Goal: Information Seeking & Learning: Learn about a topic

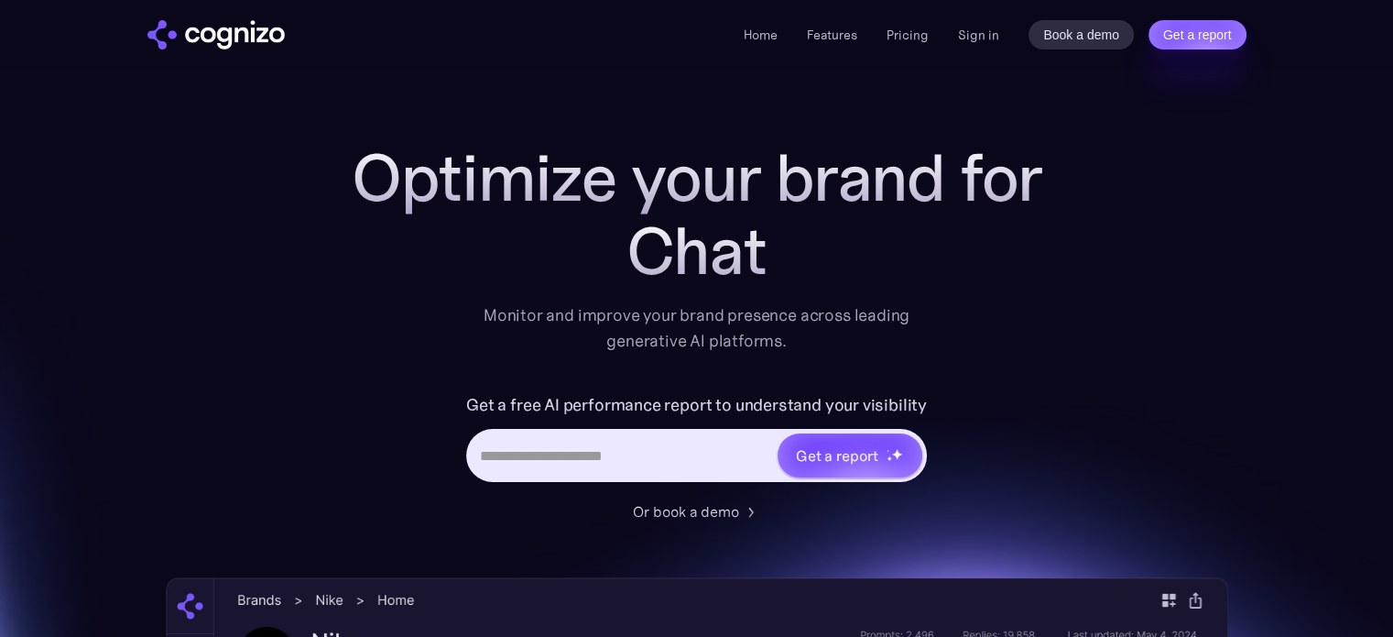
click at [536, 448] on input "Hero URL Input Form" at bounding box center [622, 455] width 307 height 35
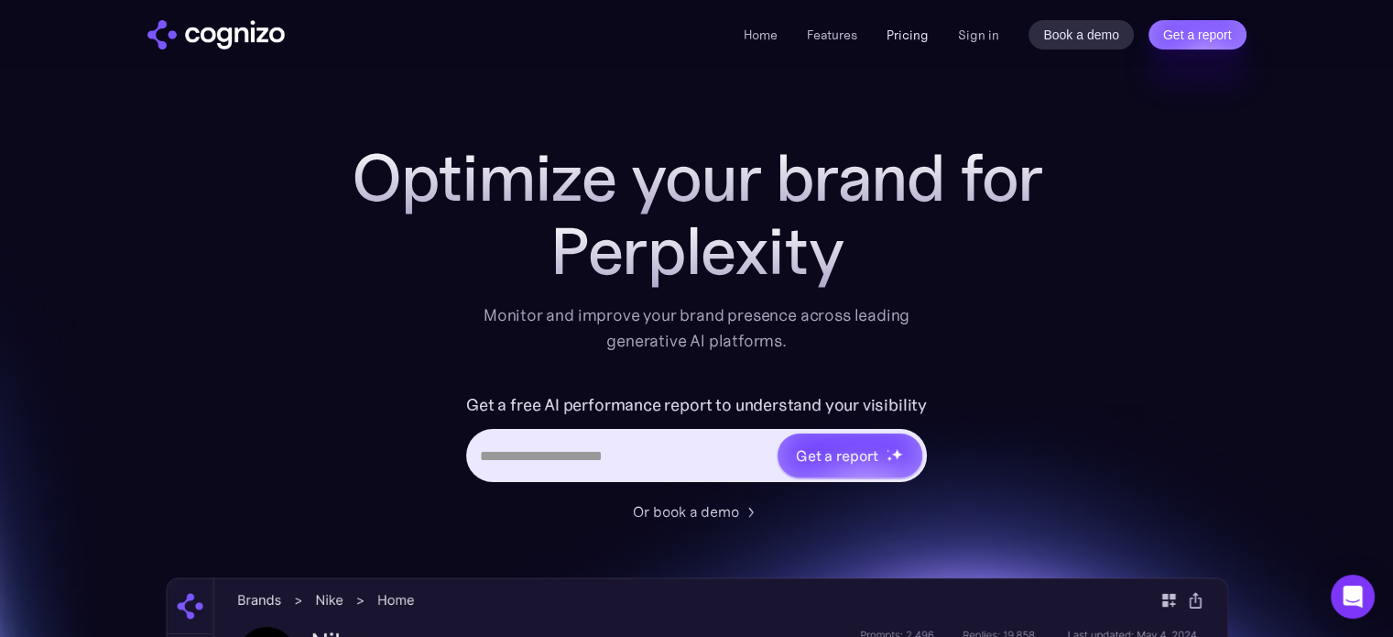
click at [899, 38] on link "Pricing" at bounding box center [908, 35] width 42 height 16
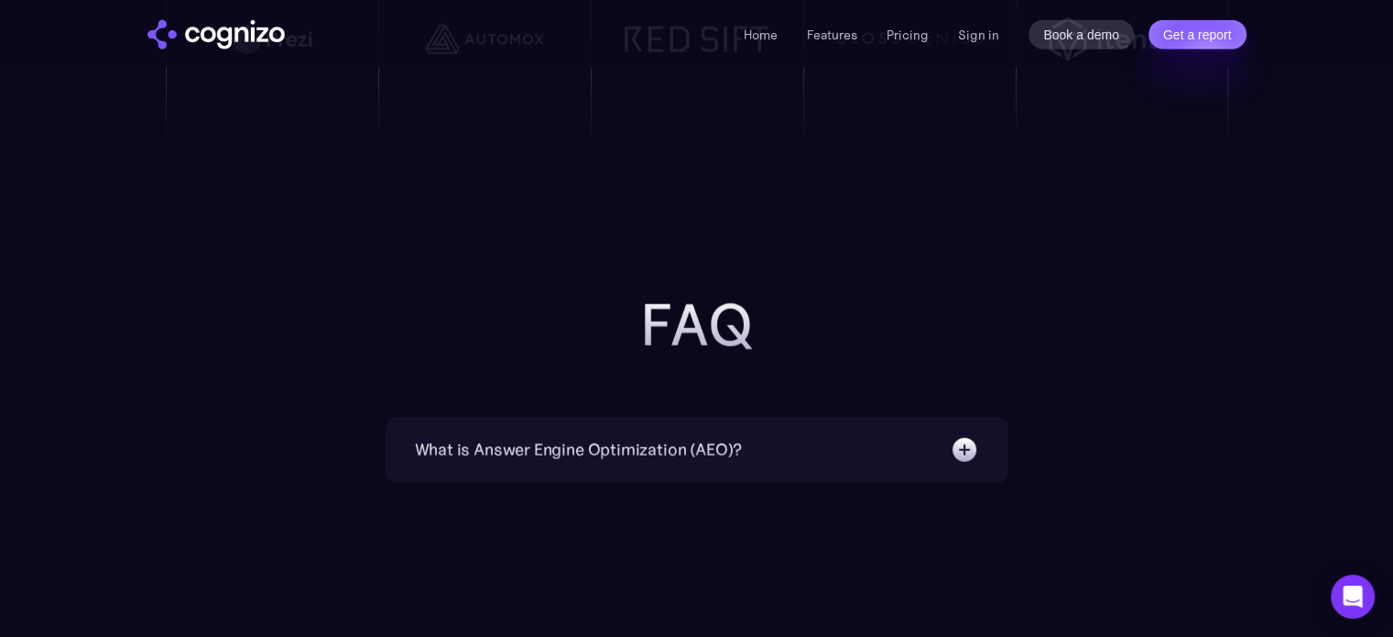
scroll to position [4488, 0]
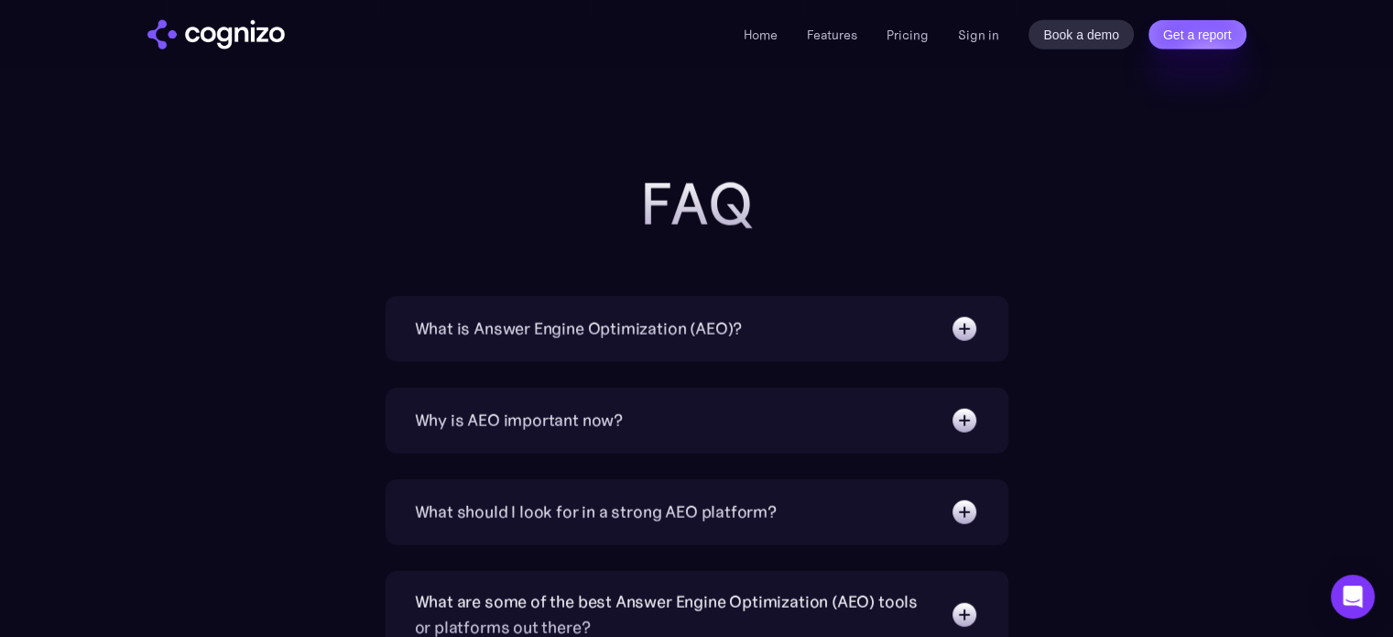
click at [619, 320] on div "What is Answer Engine Optimization (AEO)?" at bounding box center [579, 329] width 328 height 26
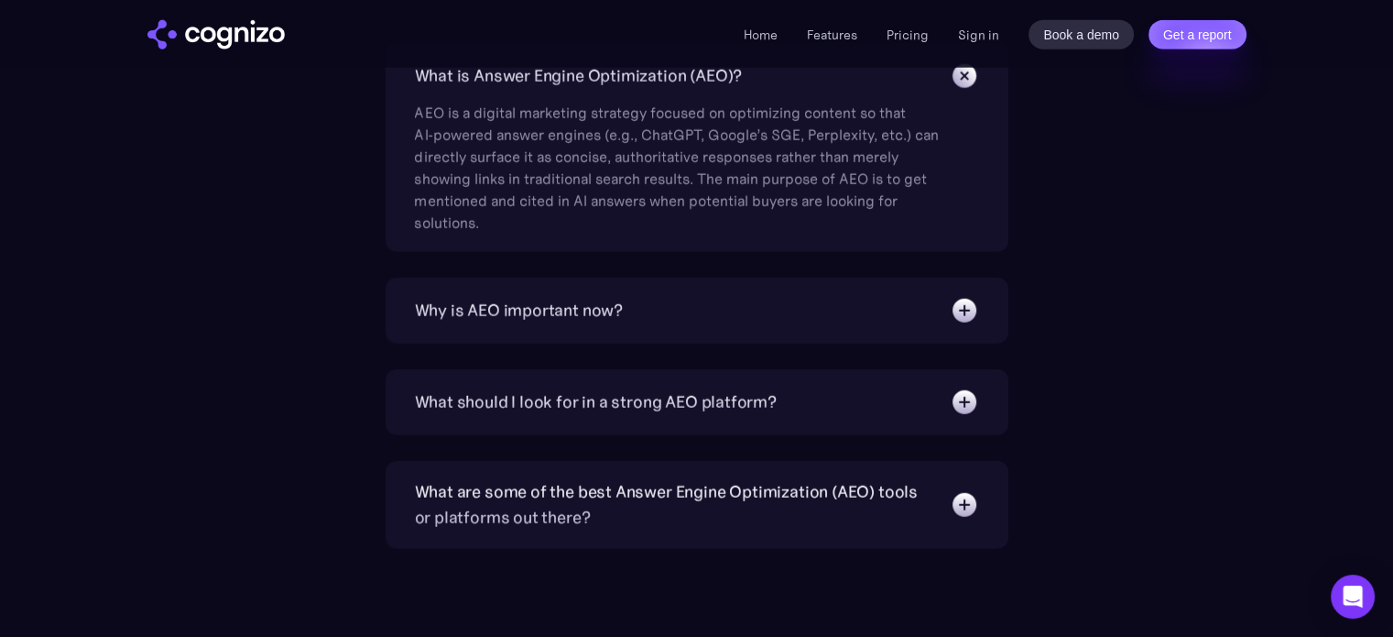
scroll to position [4763, 0]
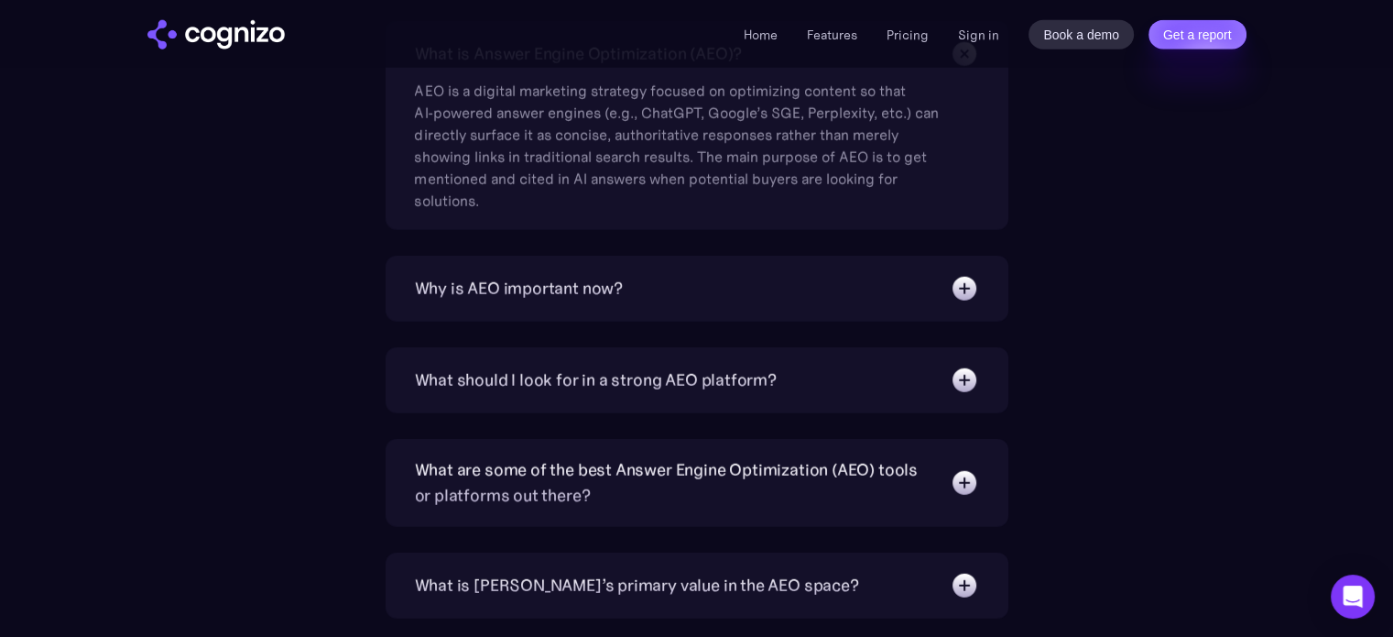
click at [589, 281] on div "Why is AEO important now?" at bounding box center [519, 289] width 209 height 26
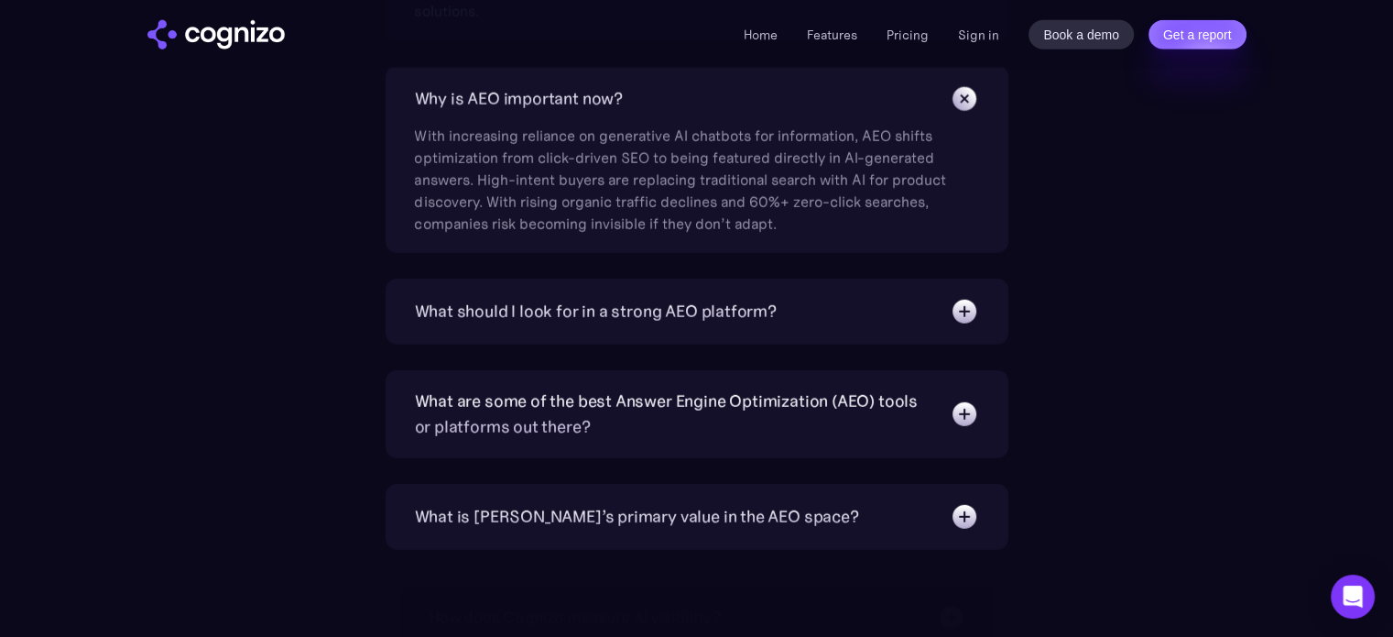
scroll to position [5038, 0]
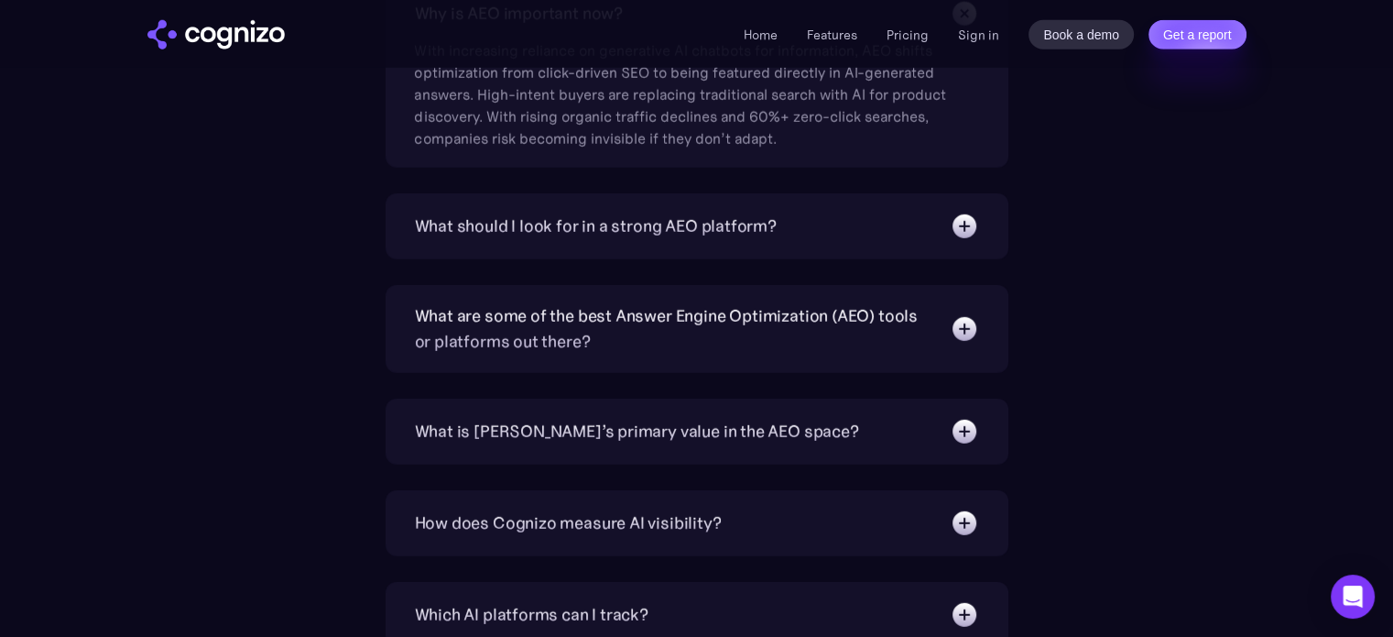
click at [620, 213] on div "What should I look for in a strong AEO platform?" at bounding box center [596, 226] width 362 height 26
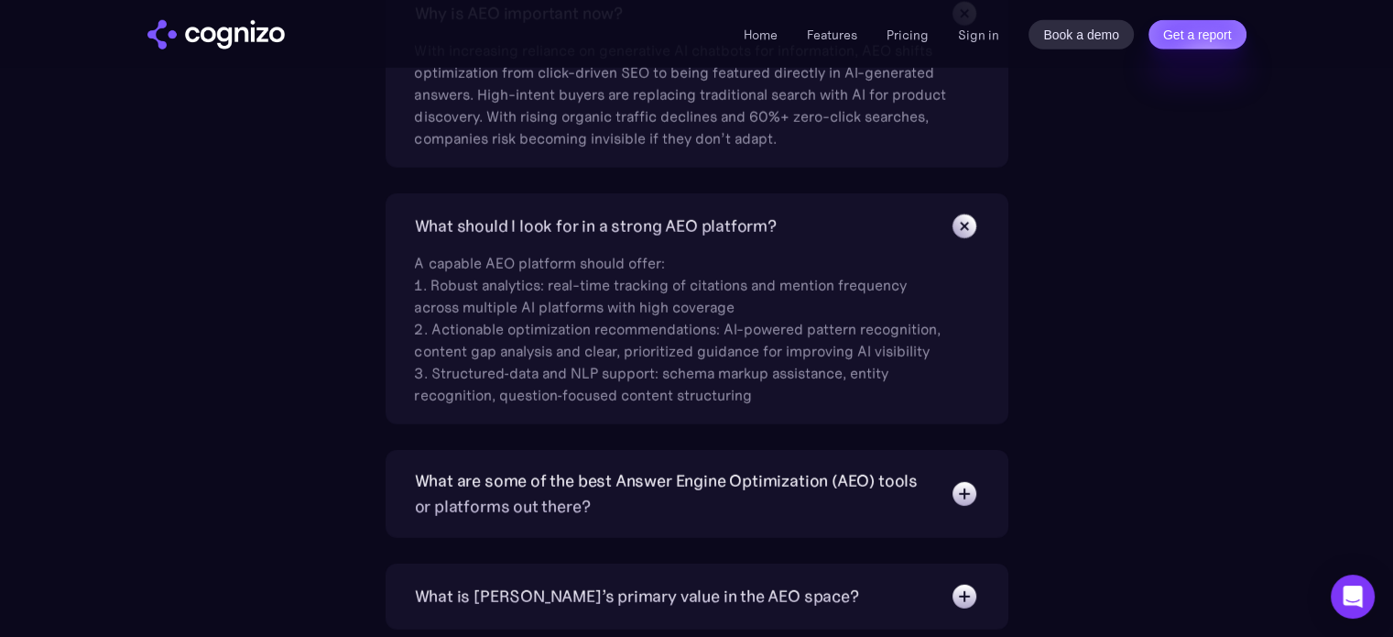
click at [531, 471] on div "What are some of the best Answer Engine Optimization (AEO) tools or platforms o…" at bounding box center [673, 493] width 517 height 51
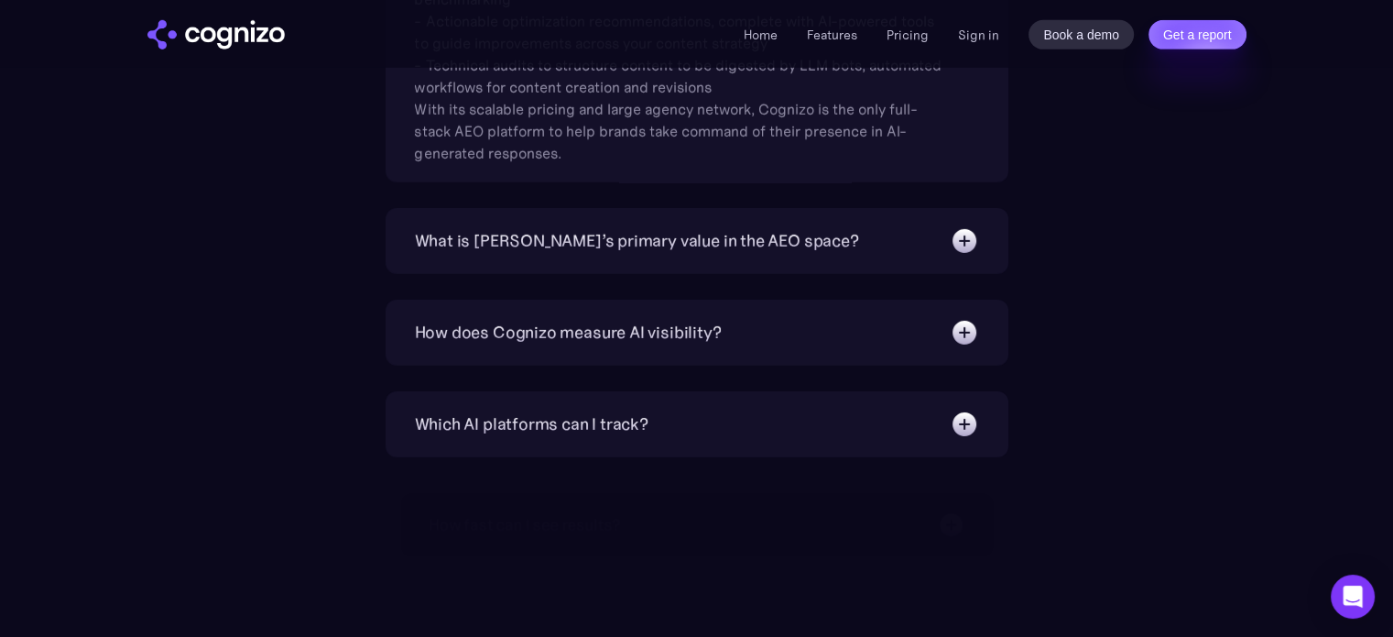
scroll to position [5770, 0]
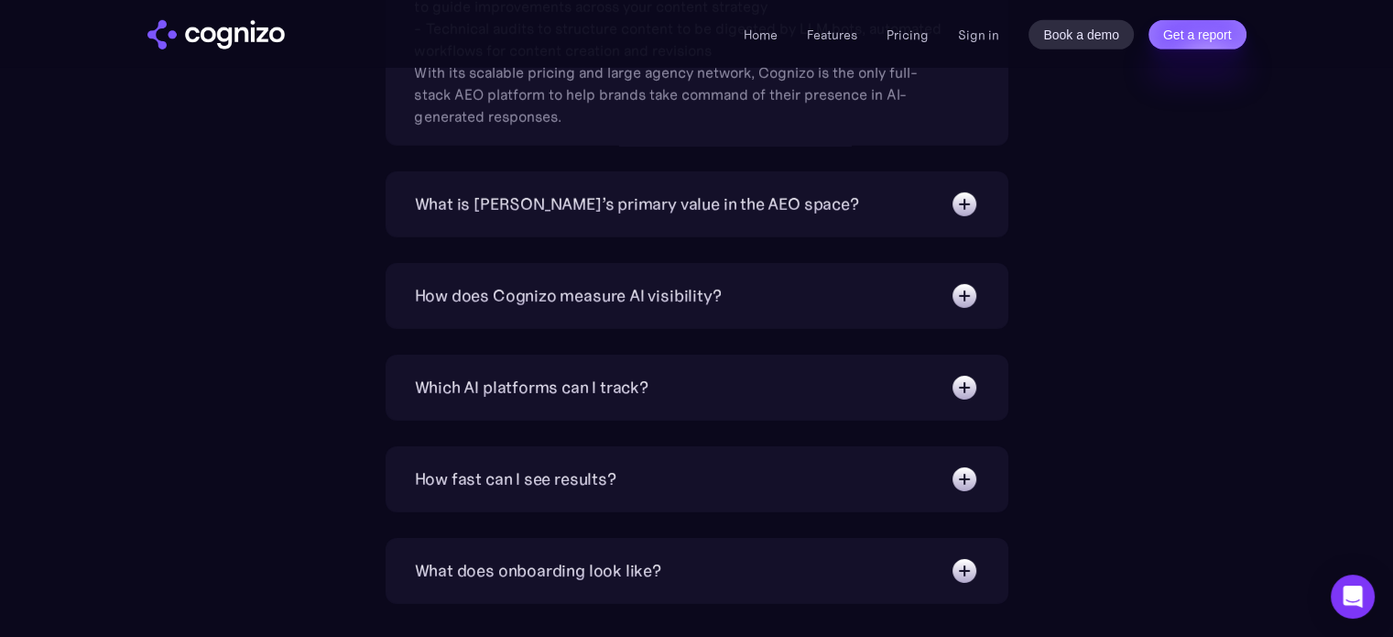
click at [758, 195] on div "What is Cognizo’s primary value in the AEO space?" at bounding box center [637, 204] width 444 height 26
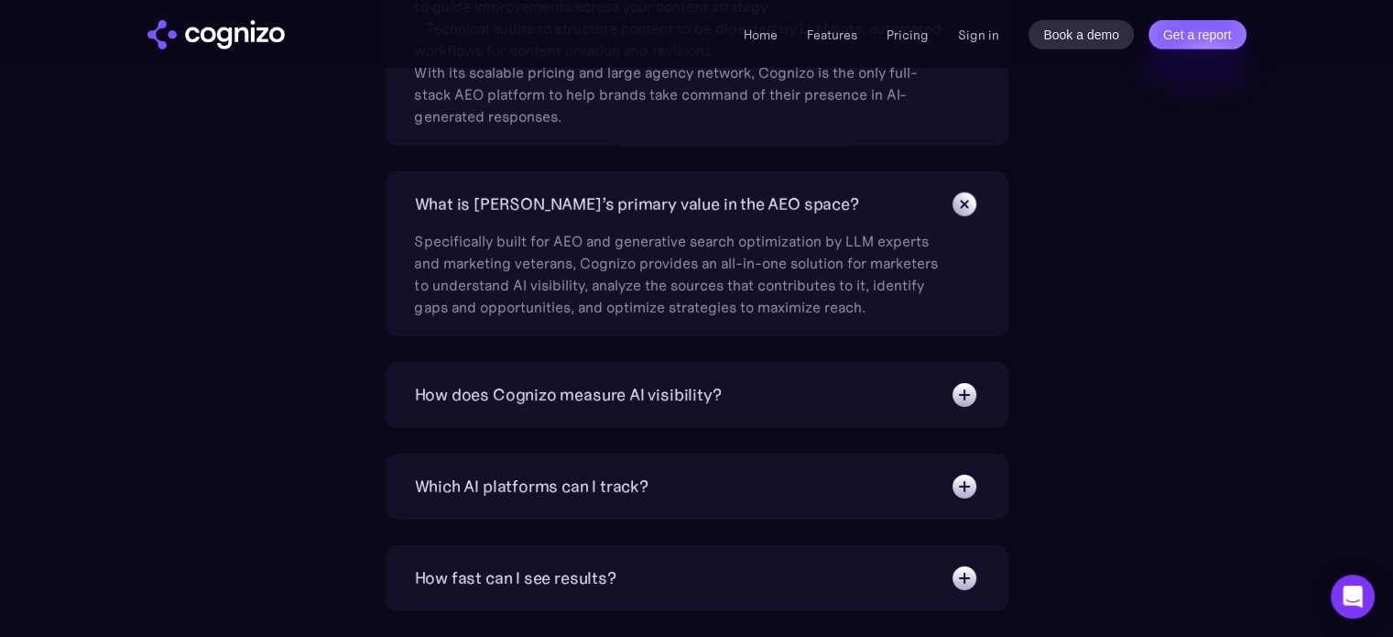
click at [548, 383] on div "How does Cognizo measure AI visibility?" at bounding box center [568, 395] width 307 height 26
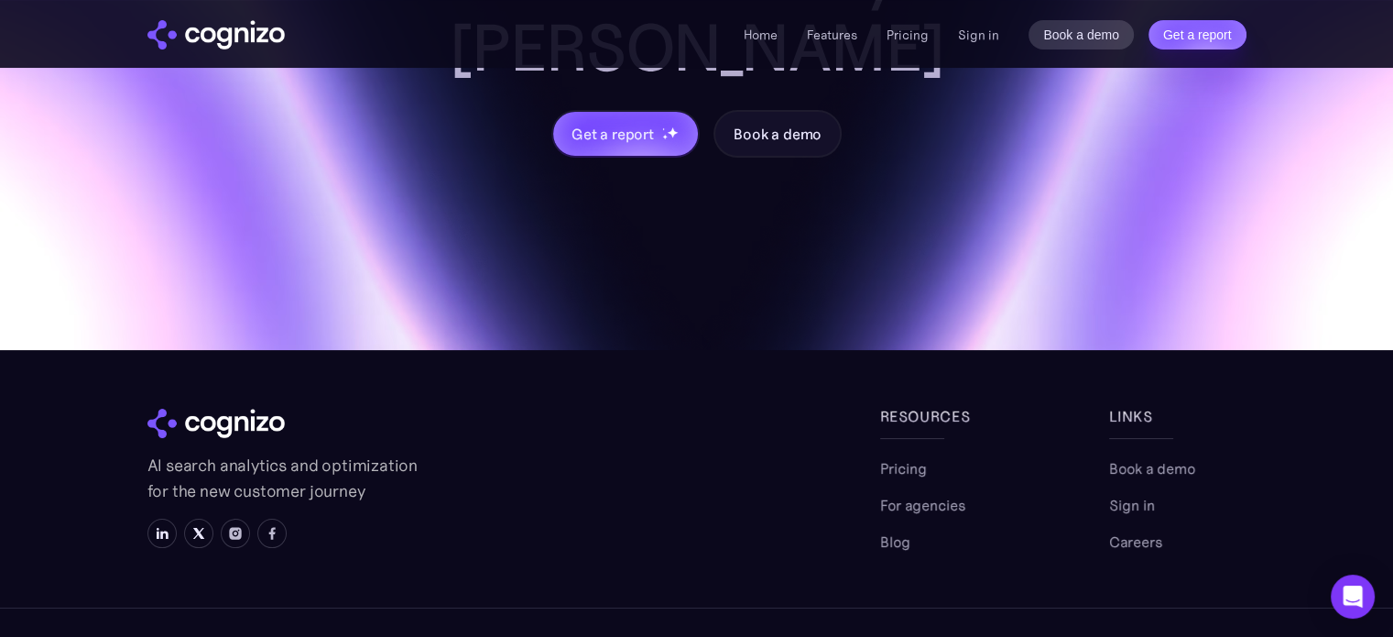
scroll to position [7126, 0]
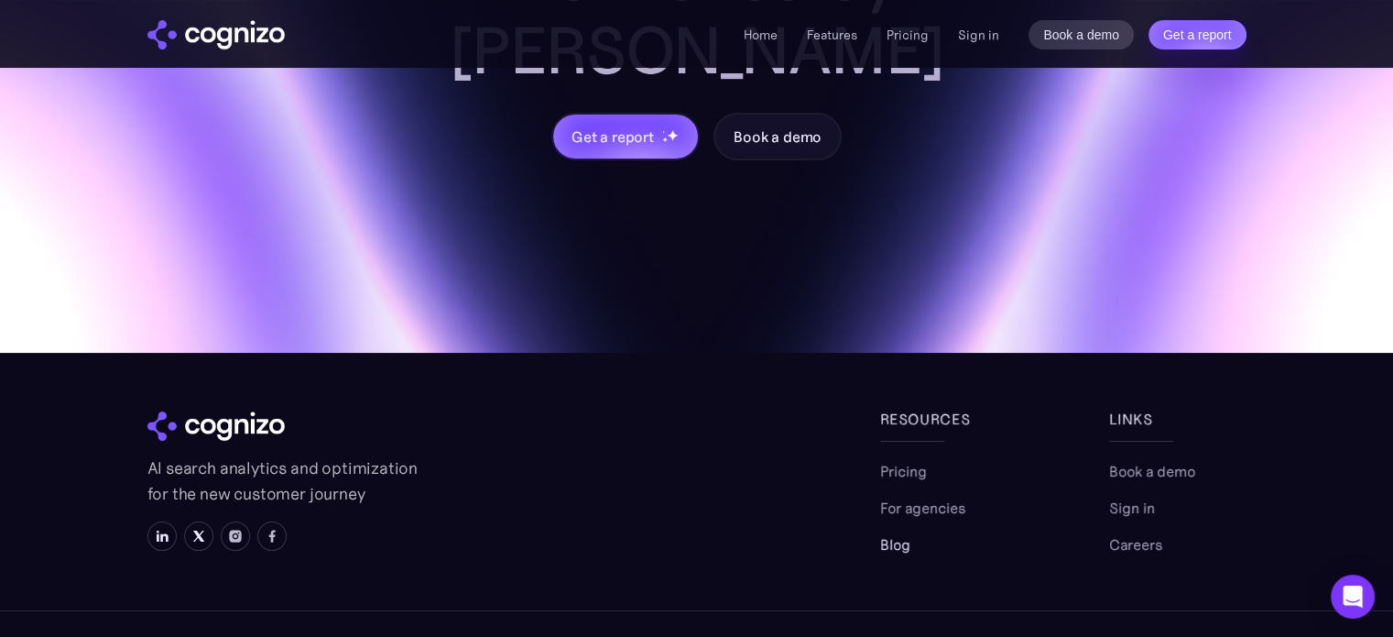
click at [898, 533] on link "Blog" at bounding box center [895, 544] width 30 height 22
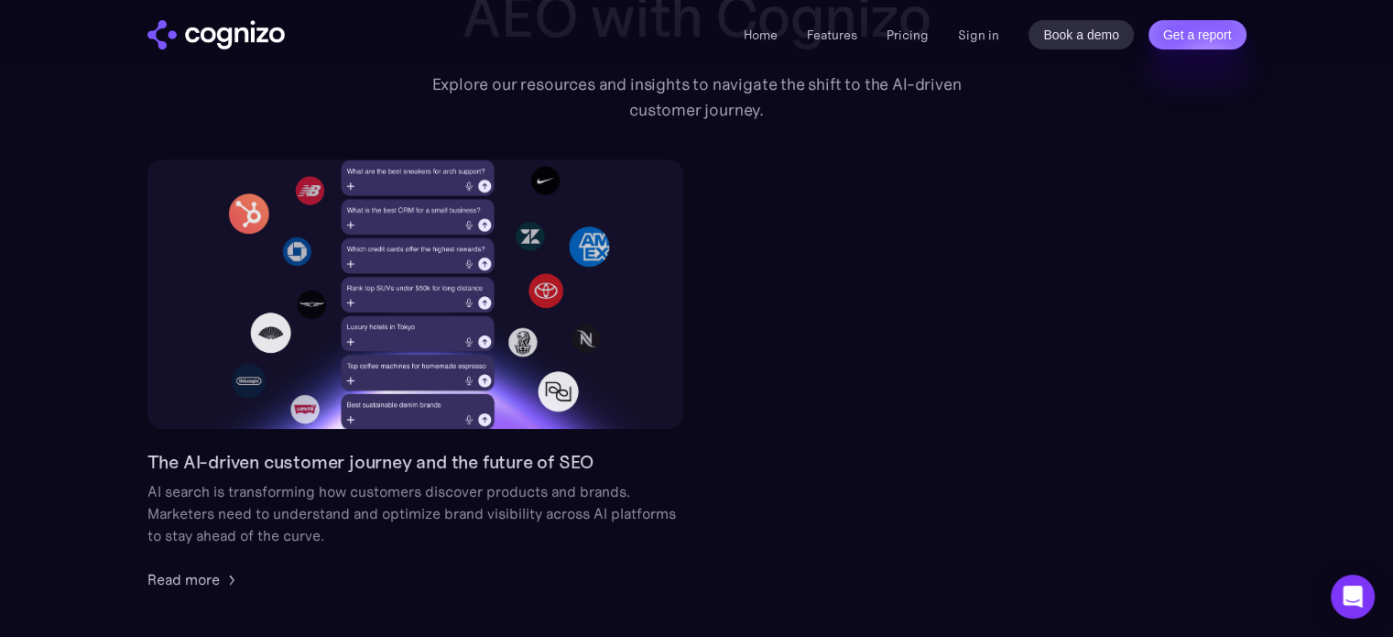
scroll to position [140, 0]
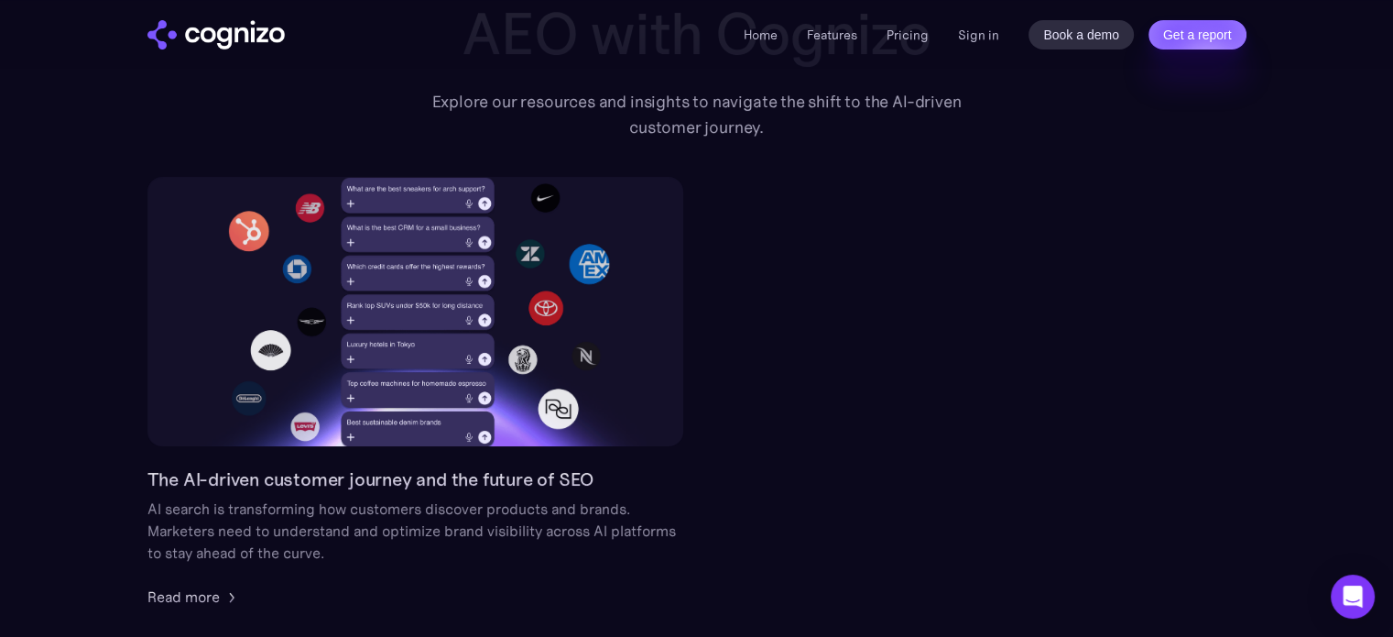
click at [618, 91] on div "Explore our resources and insights to navigate the shift to the AI-driven custo…" at bounding box center [696, 114] width 571 height 51
click at [182, 461] on link "The AI-driven customer journey and the future of SEO AI search is transforming …" at bounding box center [415, 392] width 536 height 430
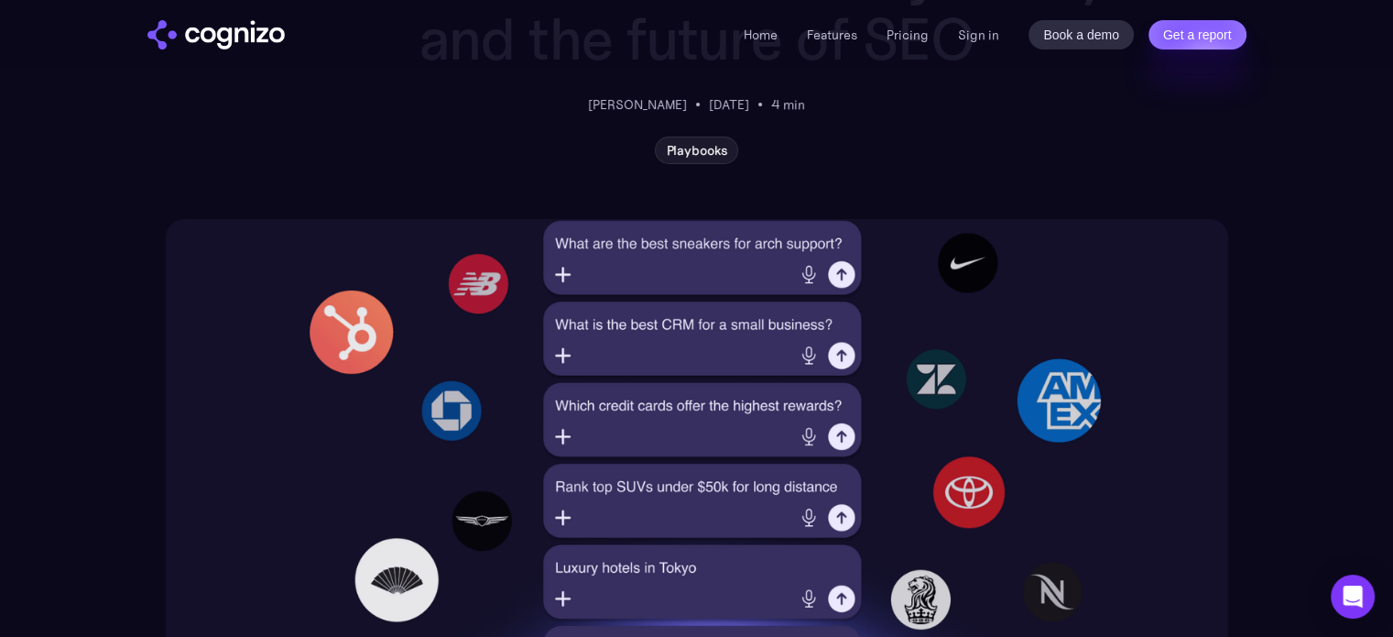
scroll to position [275, 0]
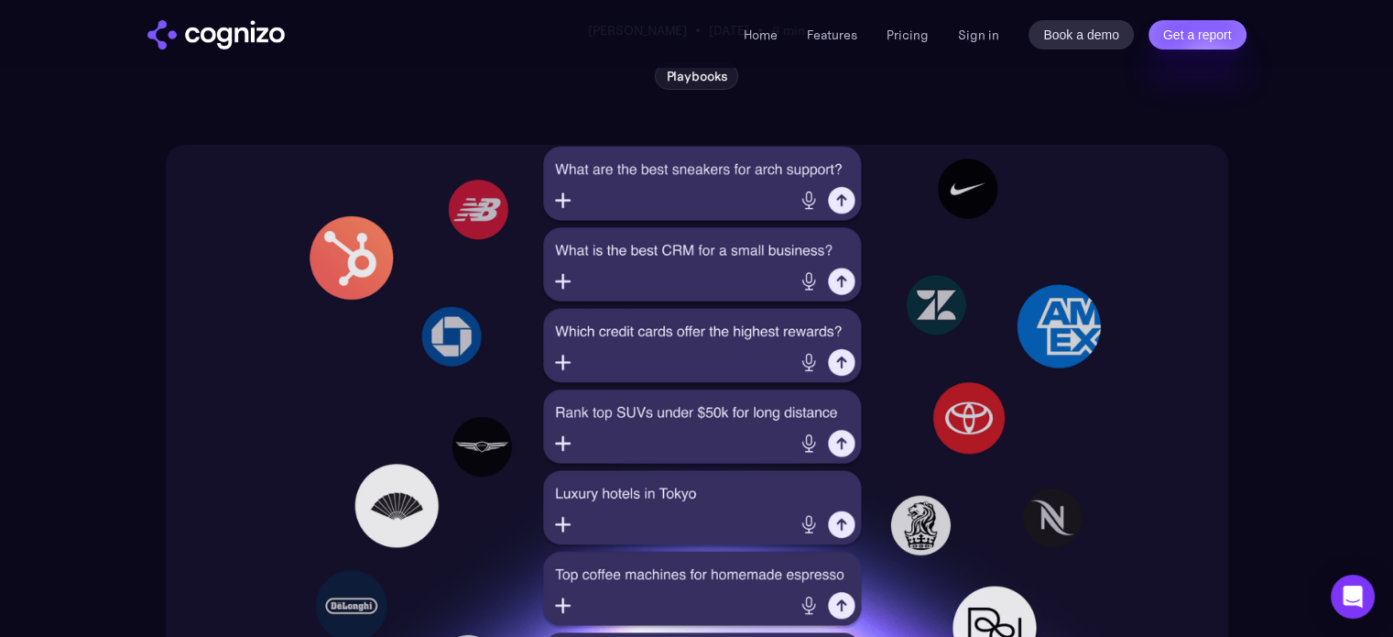
click at [655, 182] on img at bounding box center [697, 425] width 1062 height 561
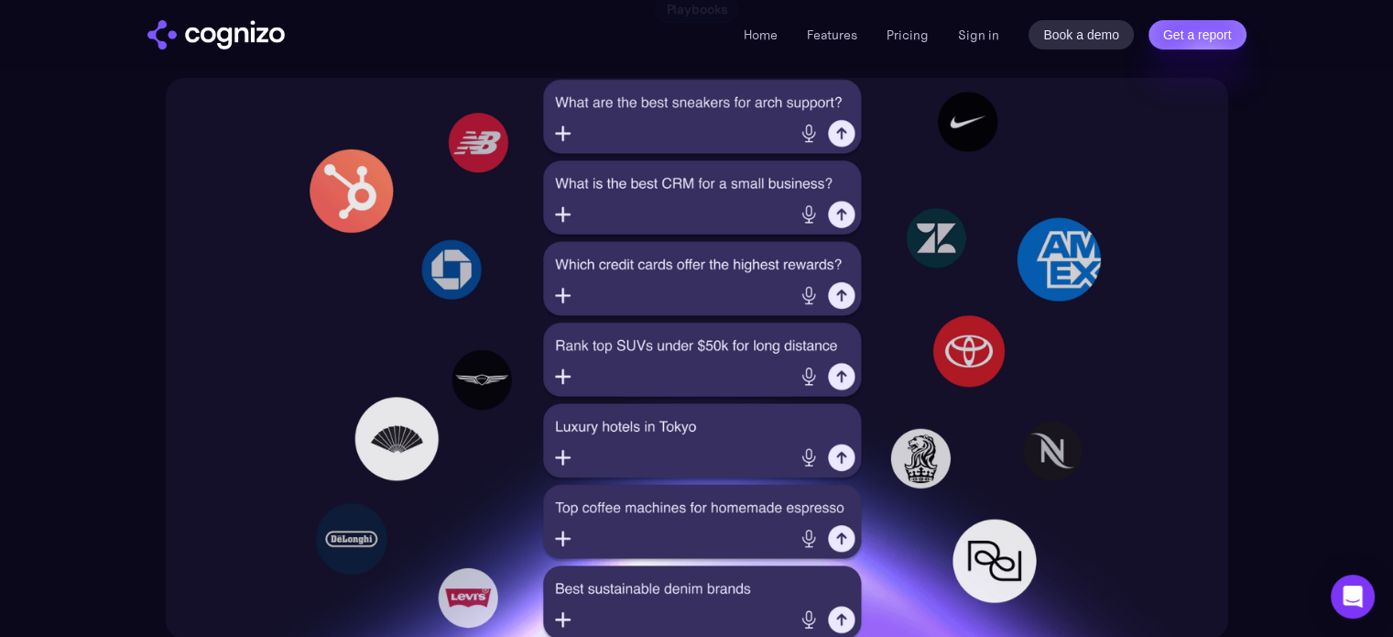
scroll to position [366, 0]
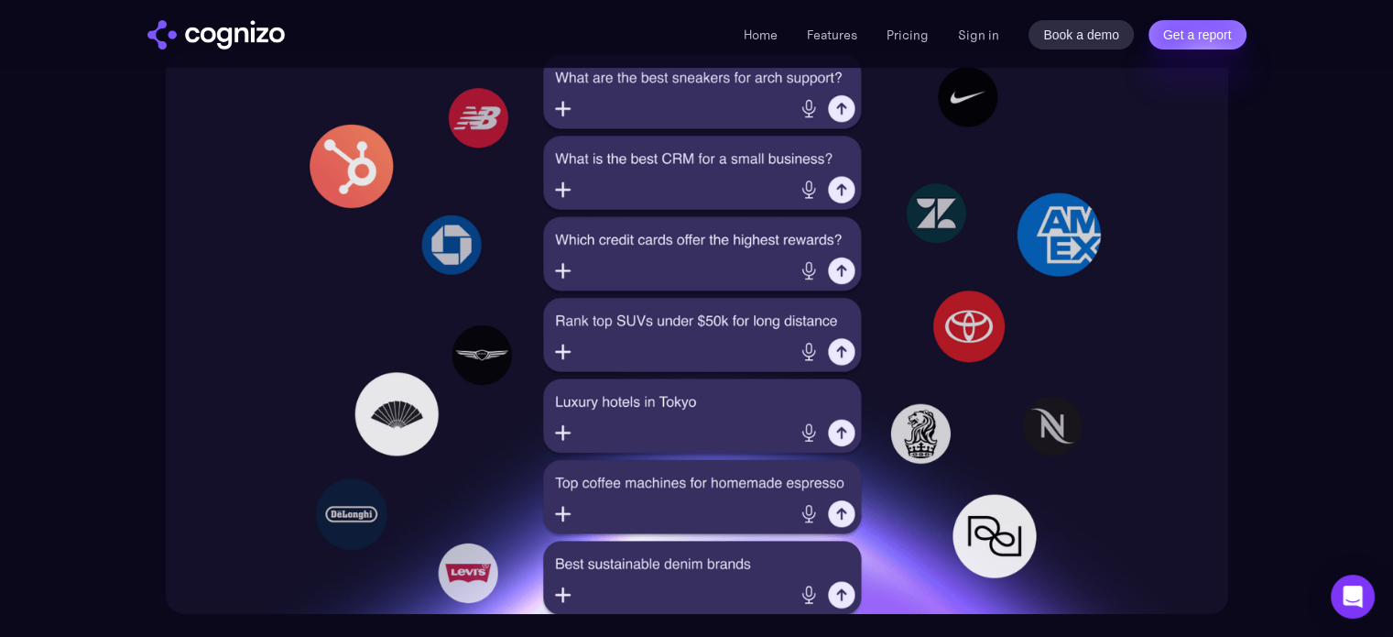
click at [840, 108] on img at bounding box center [697, 333] width 1062 height 561
click at [561, 103] on img at bounding box center [697, 333] width 1062 height 561
click at [803, 105] on img at bounding box center [697, 333] width 1062 height 561
click at [634, 86] on img at bounding box center [697, 333] width 1062 height 561
click at [638, 75] on img at bounding box center [697, 333] width 1062 height 561
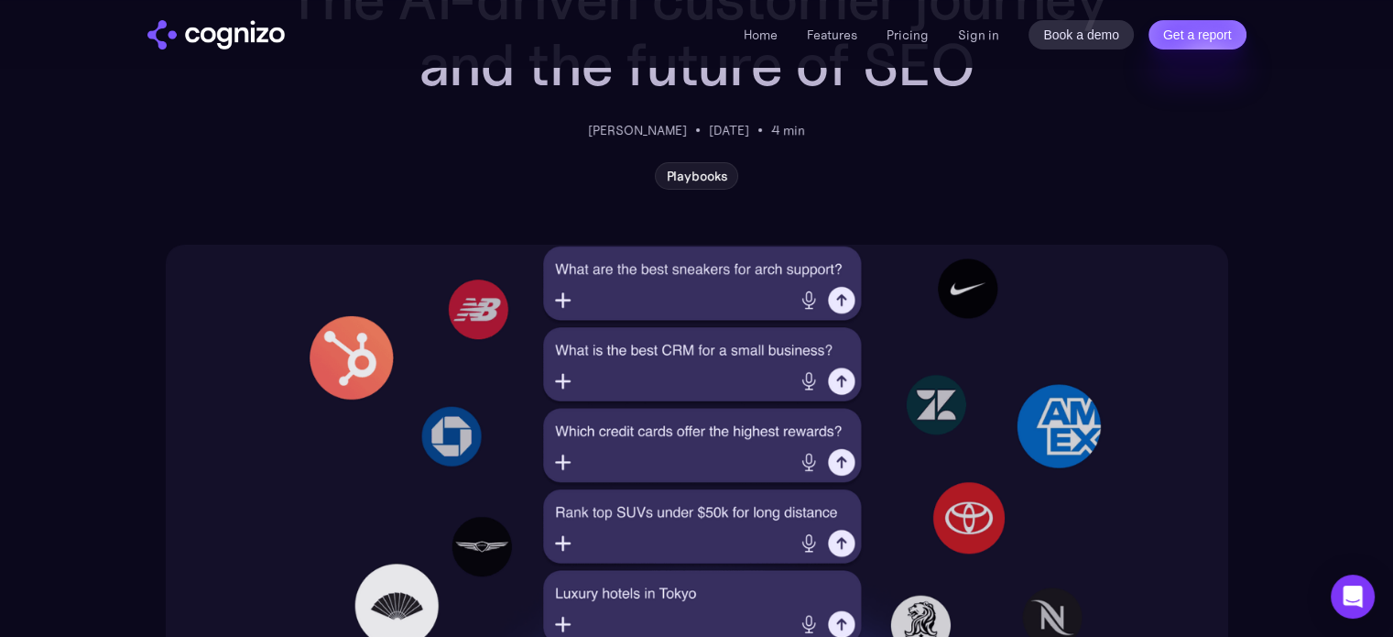
scroll to position [183, 0]
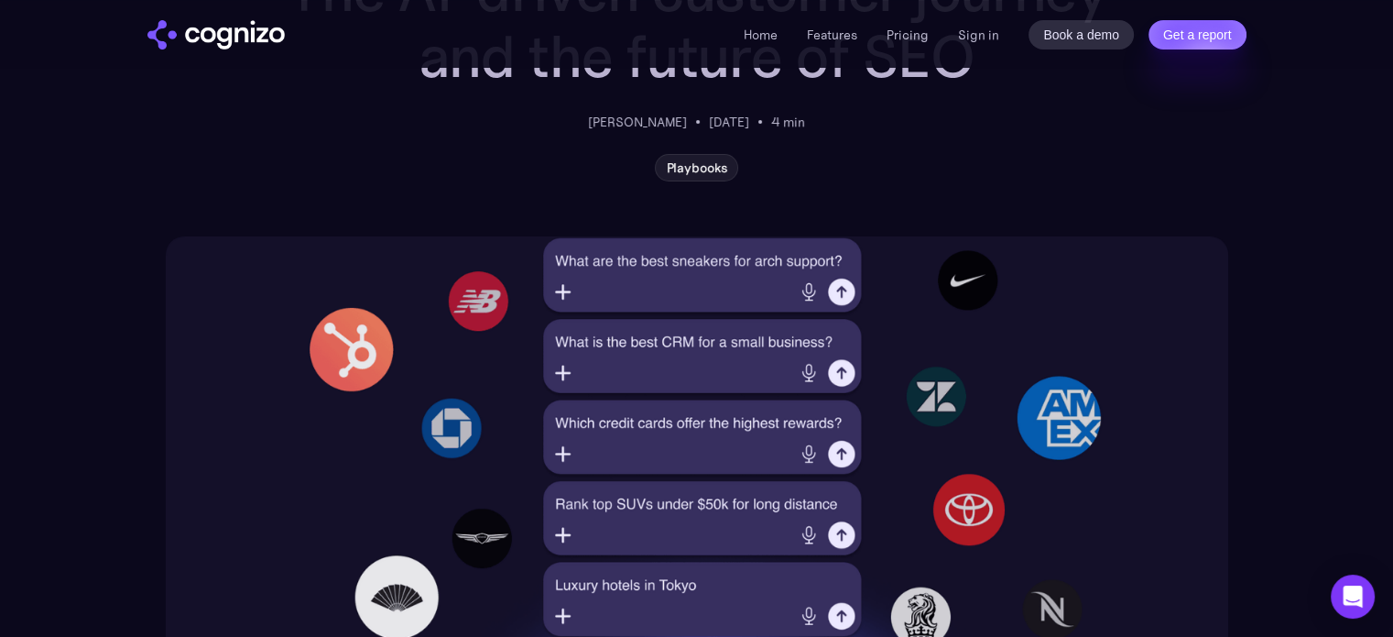
click at [810, 283] on img at bounding box center [697, 516] width 1062 height 561
click at [627, 380] on img at bounding box center [697, 516] width 1062 height 561
click at [565, 338] on img at bounding box center [697, 516] width 1062 height 561
